Goal: Book appointment/travel/reservation

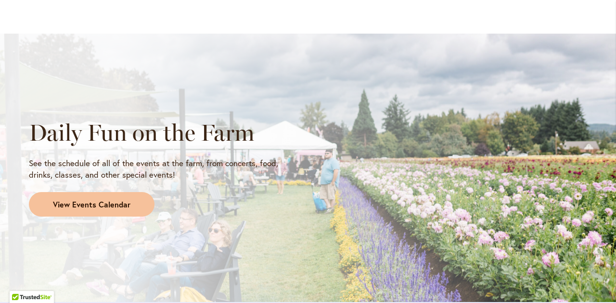
scroll to position [760, 0]
click at [72, 204] on span "View Events Calendar" at bounding box center [91, 205] width 77 height 11
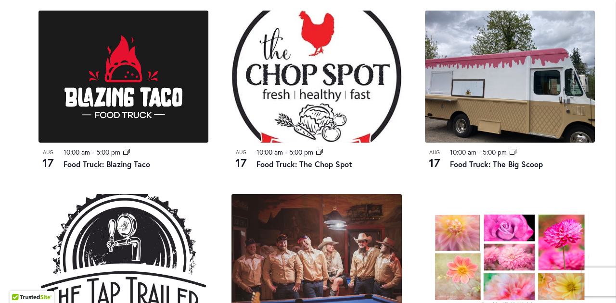
scroll to position [709, 0]
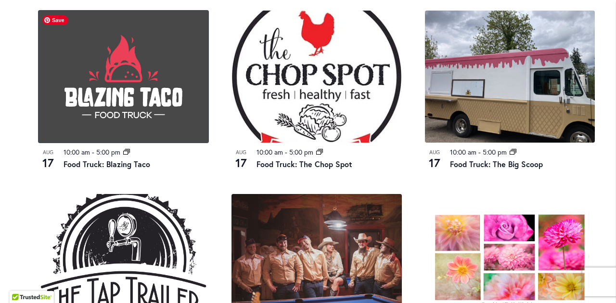
click at [135, 126] on img at bounding box center [123, 77] width 170 height 132
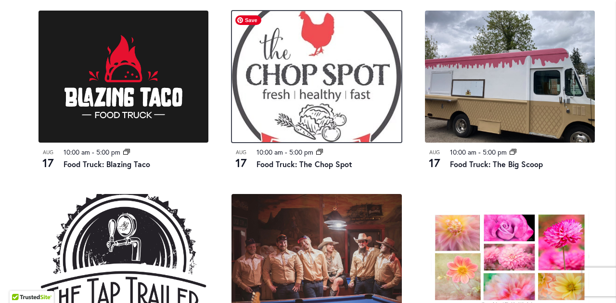
click at [255, 80] on img at bounding box center [316, 77] width 170 height 132
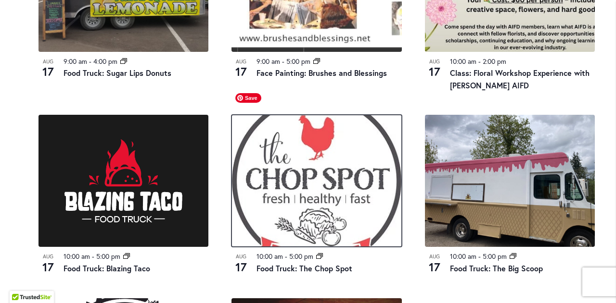
scroll to position [606, 0]
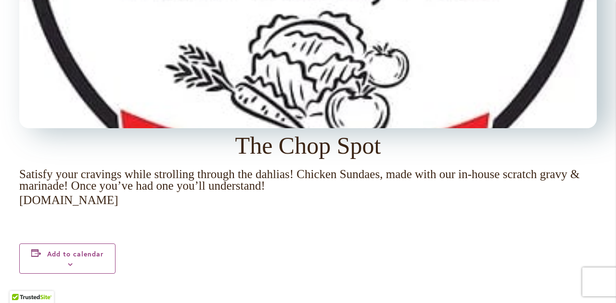
scroll to position [1018, 0]
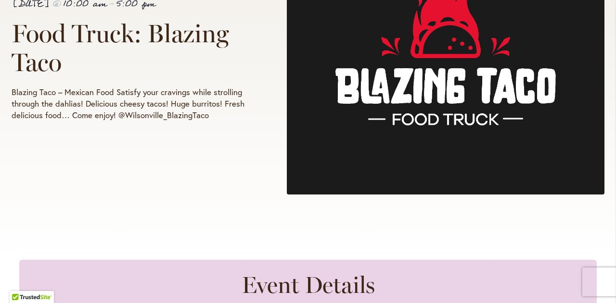
scroll to position [307, 0]
